Goal: Check status: Check status

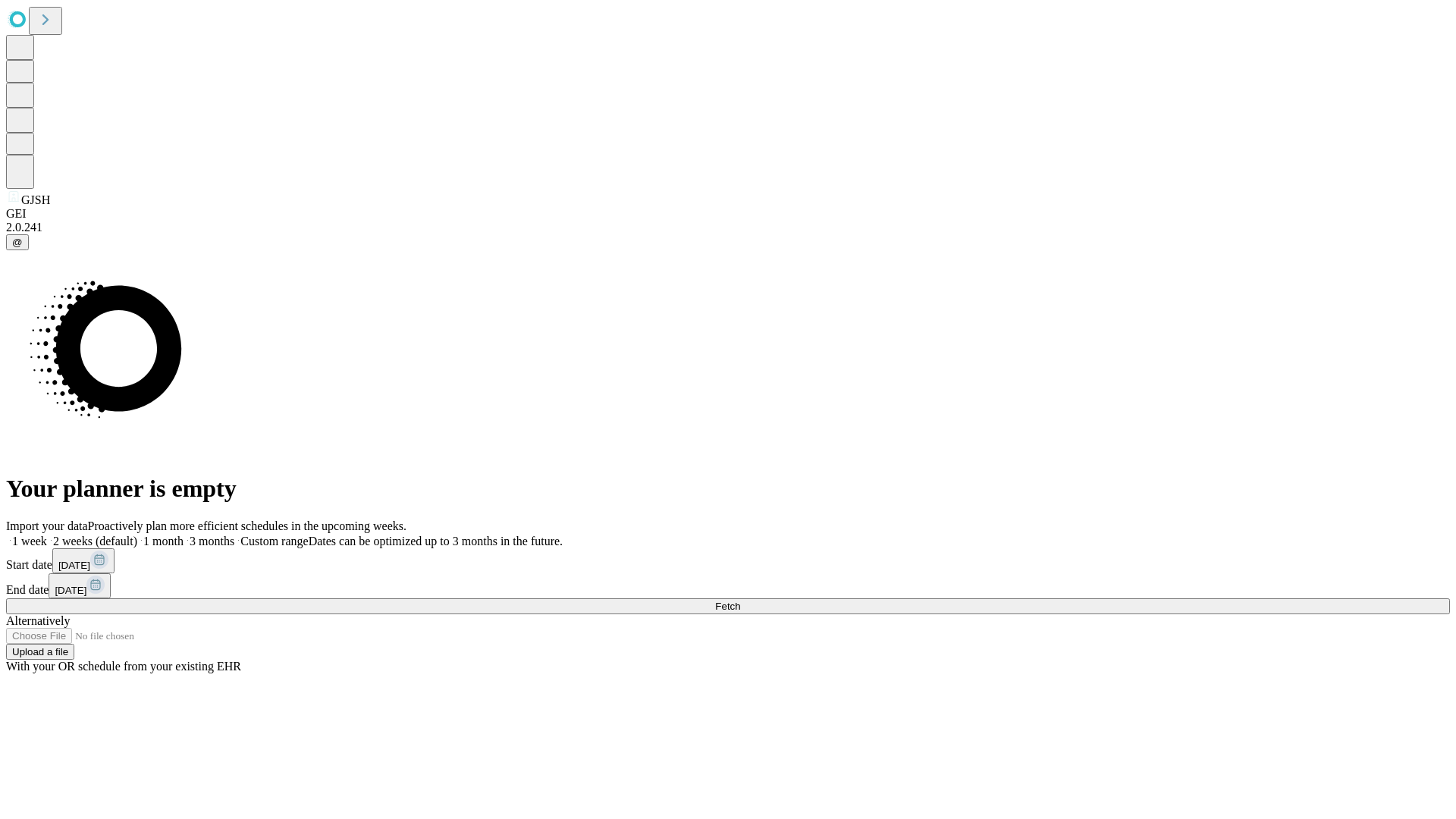
click at [740, 600] on span "Fetch" at bounding box center [728, 606] width 25 height 12
